Goal: Subscribe to service/newsletter

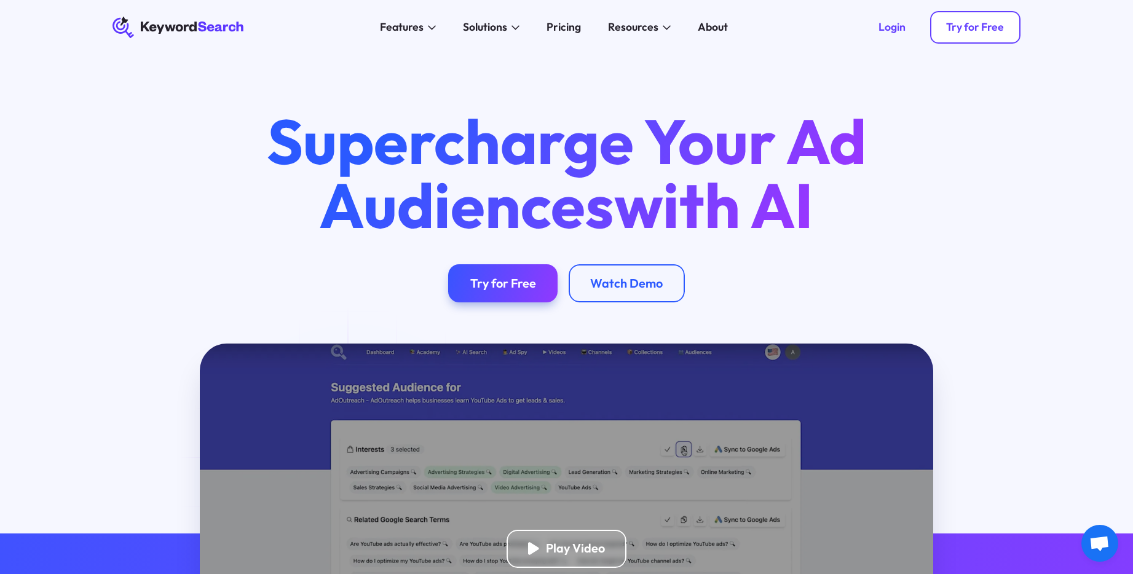
click at [945, 31] on link "Try for Free" at bounding box center [975, 27] width 90 height 33
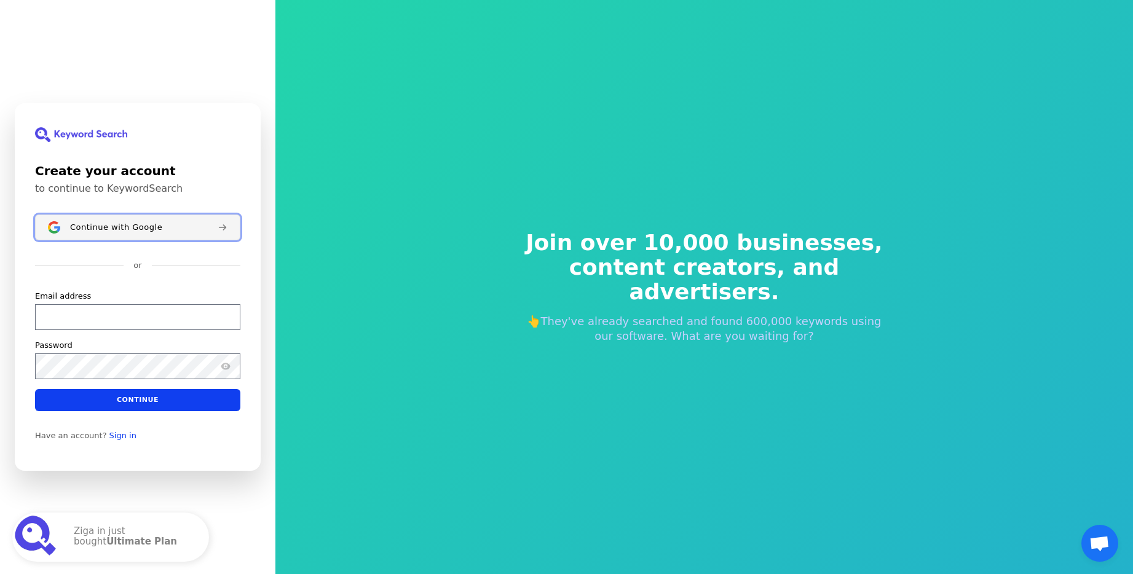
click at [161, 224] on div "Continue with Google" at bounding box center [139, 227] width 138 height 10
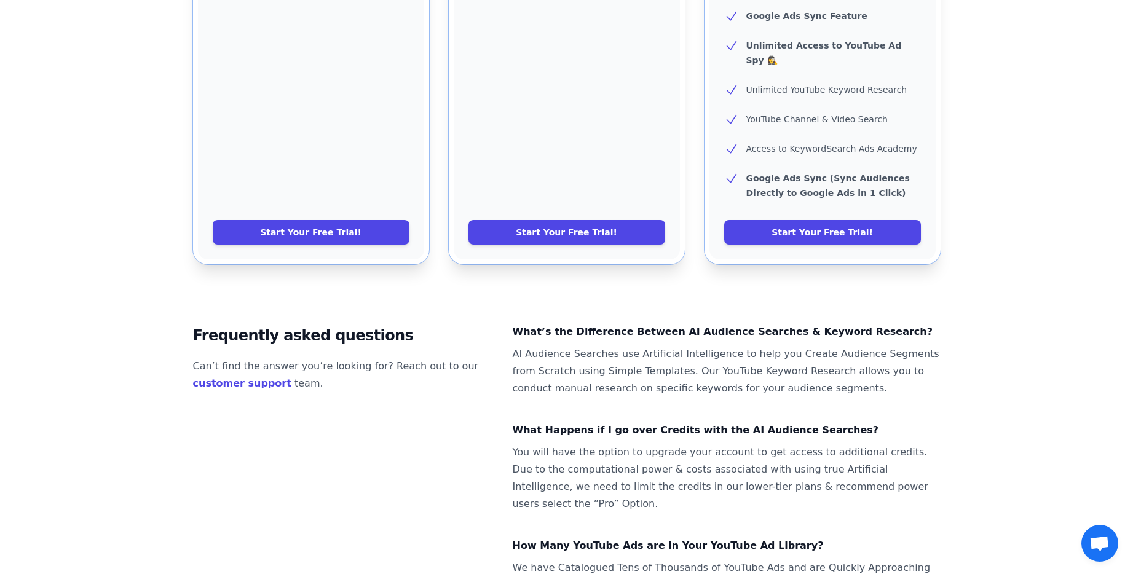
scroll to position [719, 0]
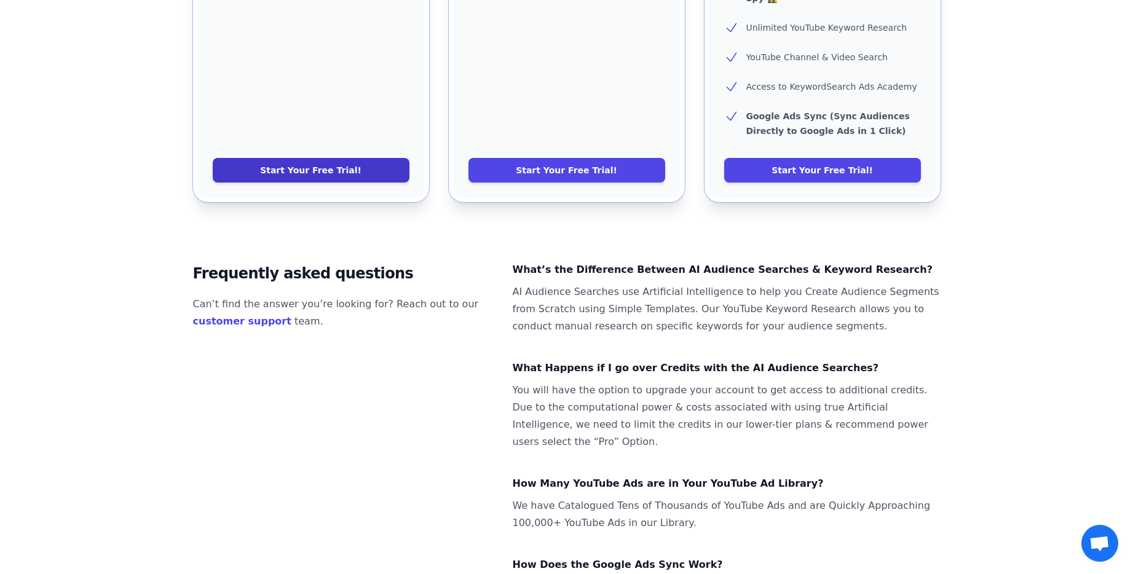
click at [373, 158] on link "Start Your Free Trial!" at bounding box center [311, 170] width 197 height 25
